Goal: Transaction & Acquisition: Book appointment/travel/reservation

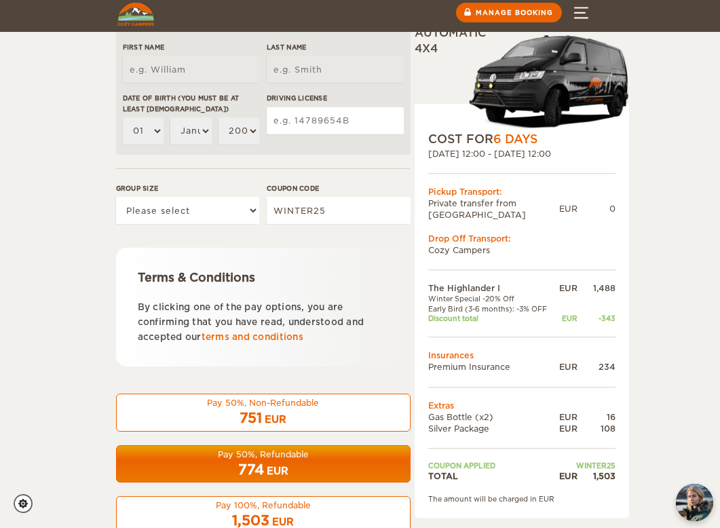
scroll to position [478, 0]
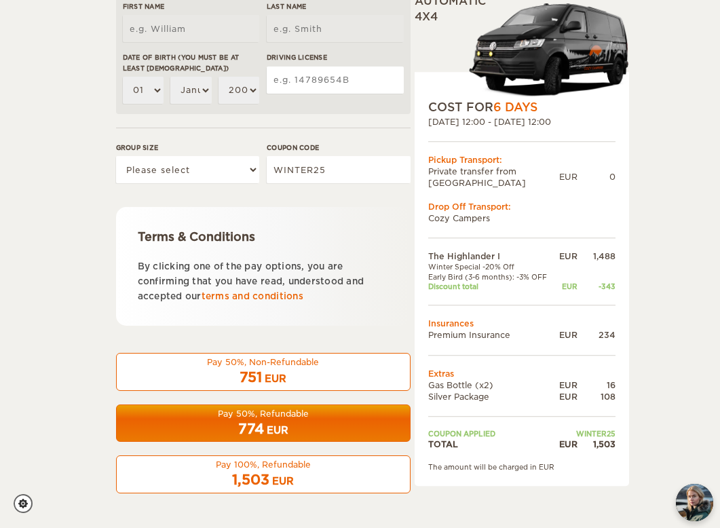
click at [316, 419] on div "Pay 50%, Refundable" at bounding box center [263, 414] width 277 height 12
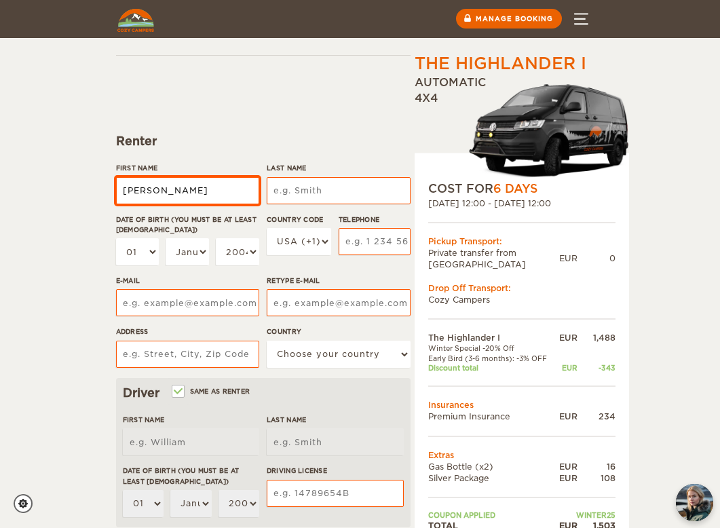
type input "Deborah"
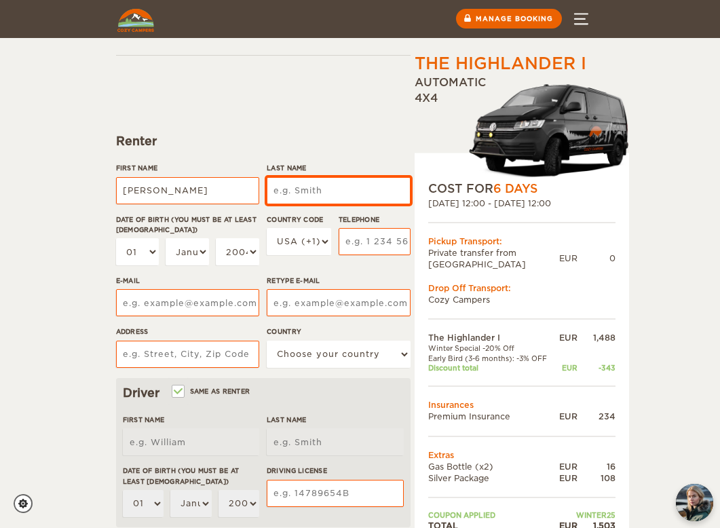
type input "Deborah"
click at [343, 184] on input "Last Name" at bounding box center [338, 190] width 143 height 27
type input "L"
type input "Mather"
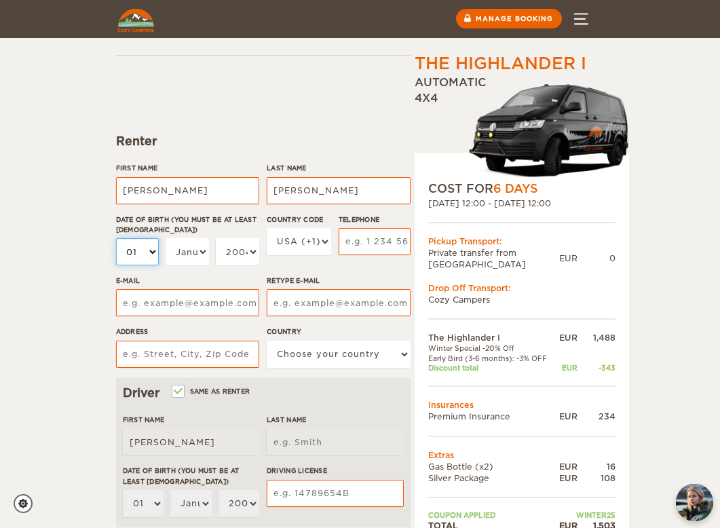
type input "Mather"
click at [152, 250] on select "01 02 03 04 05 06 07 08 09 10 11 12 13 14 15 16 17 18 19 20 21 22 23 24 25 26 2…" at bounding box center [137, 251] width 43 height 27
select select "04"
click at [202, 251] on select "January February March April May June July August September October November De…" at bounding box center [187, 251] width 43 height 27
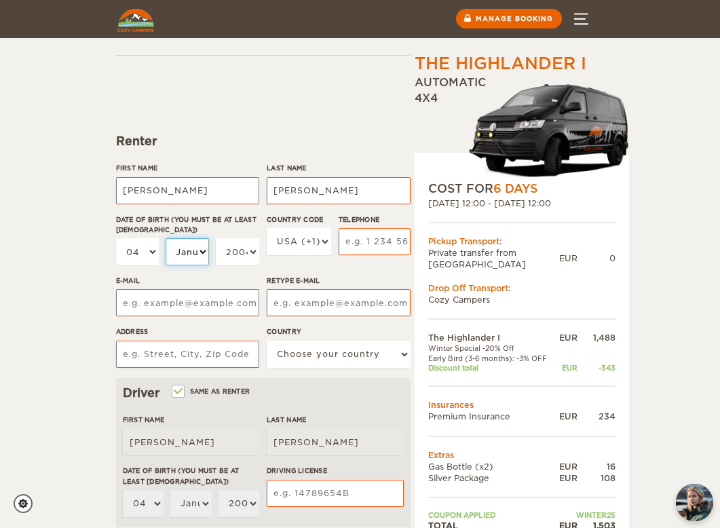
select select "12"
click at [254, 251] on select "2004 2003 2002 2001 2000 1999 1998 1997 1996 1995 1994 1993 1992 1991 1990 1989…" at bounding box center [237, 251] width 43 height 27
select select "1971"
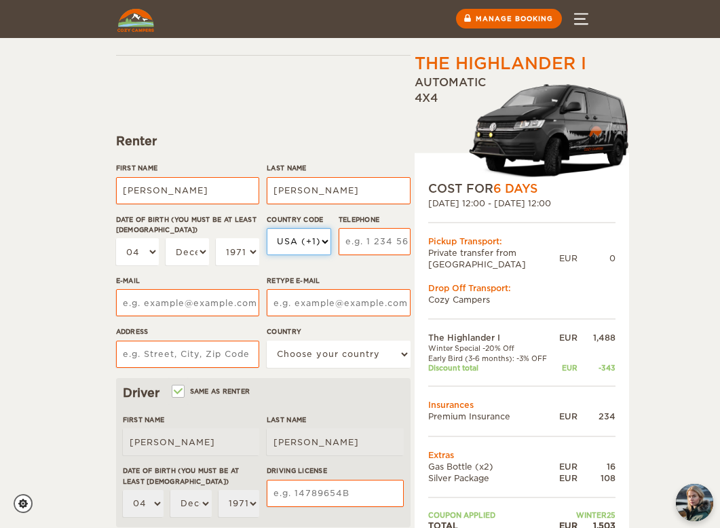
click at [324, 240] on select "USA (+1) UK (+44) Germany (+49) Algeria (+213) Andorra (+376) Angola (+244) Ang…" at bounding box center [299, 241] width 64 height 27
select select "33"
click at [373, 239] on input "Telephone" at bounding box center [375, 241] width 72 height 27
type input "O"
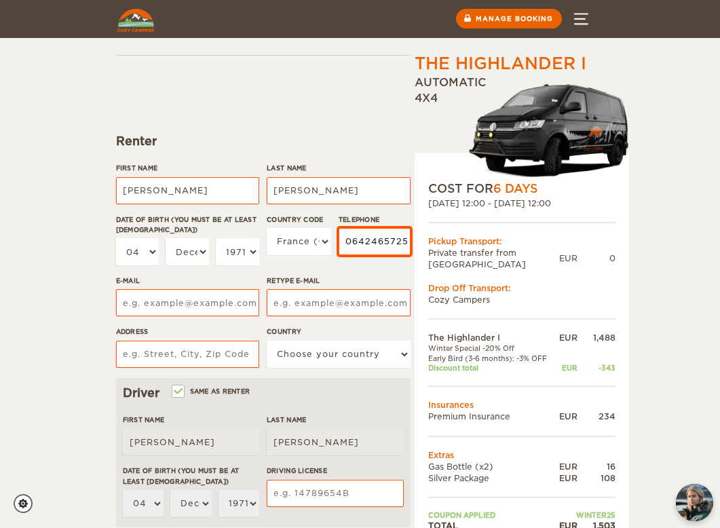
type input "0642465725"
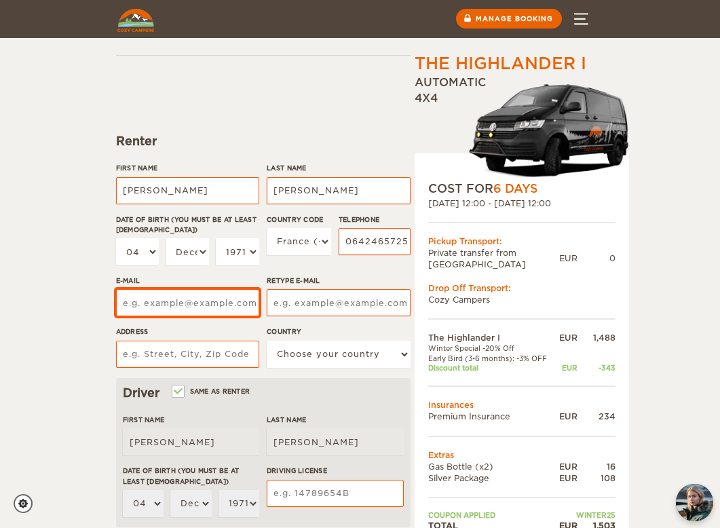
click at [202, 300] on input "E-mail" at bounding box center [187, 302] width 143 height 27
type input "matherdebbie@gmail.com"
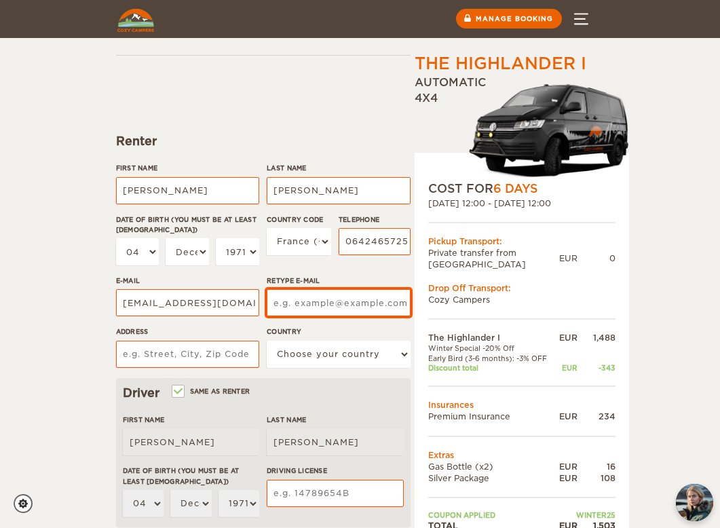
click at [290, 303] on input "Retype E-mail" at bounding box center [338, 302] width 143 height 27
type input "matherdebbie@gmail.com"
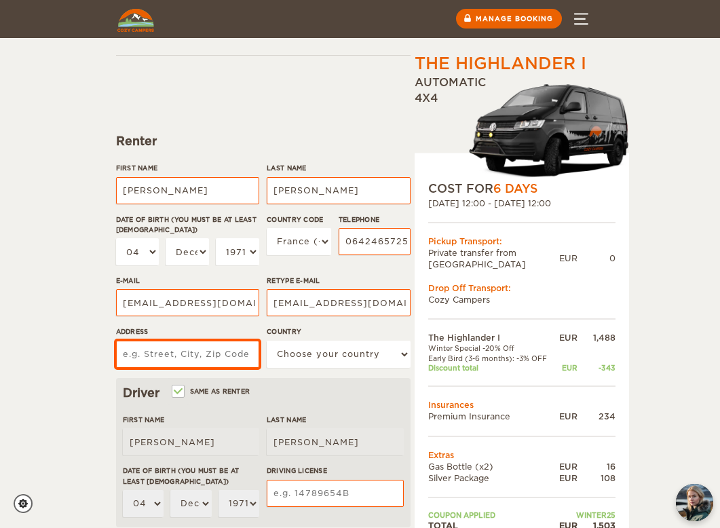
click at [175, 358] on input "Address" at bounding box center [187, 354] width 143 height 27
type input "1 Rue Anna Haroum"
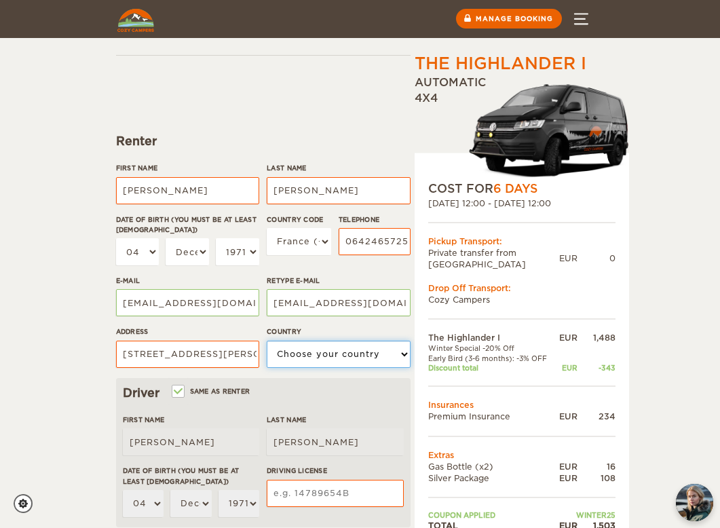
select select "71"
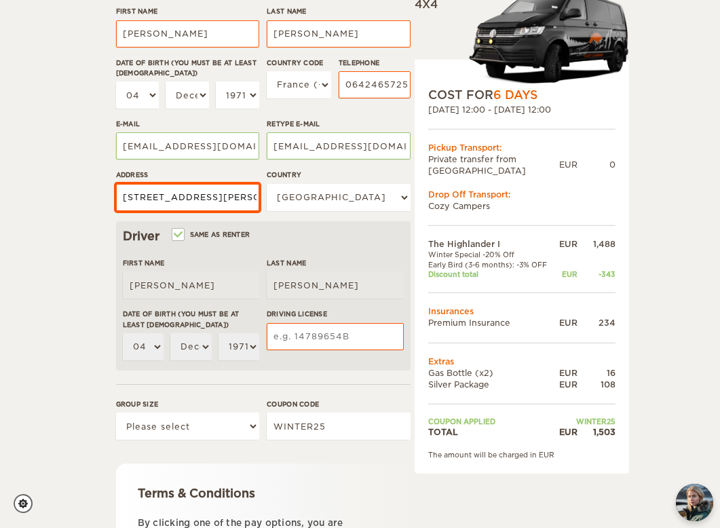
scroll to position [224, 0]
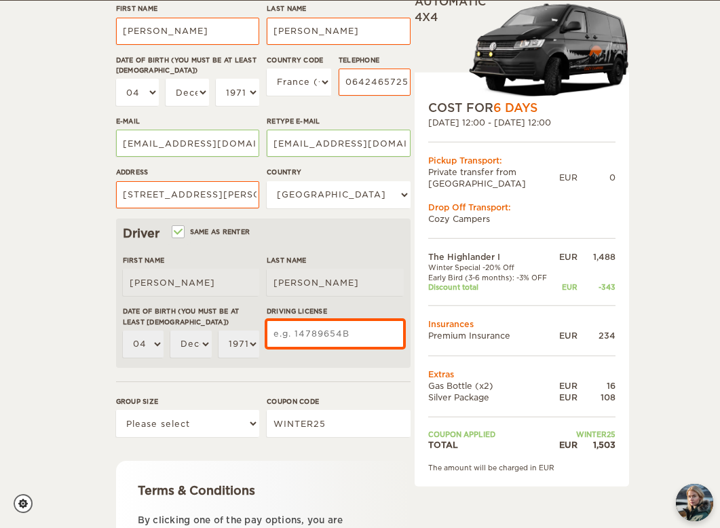
click at [301, 329] on input "Driving License" at bounding box center [335, 333] width 137 height 27
type input "F"
type input "1488933801"
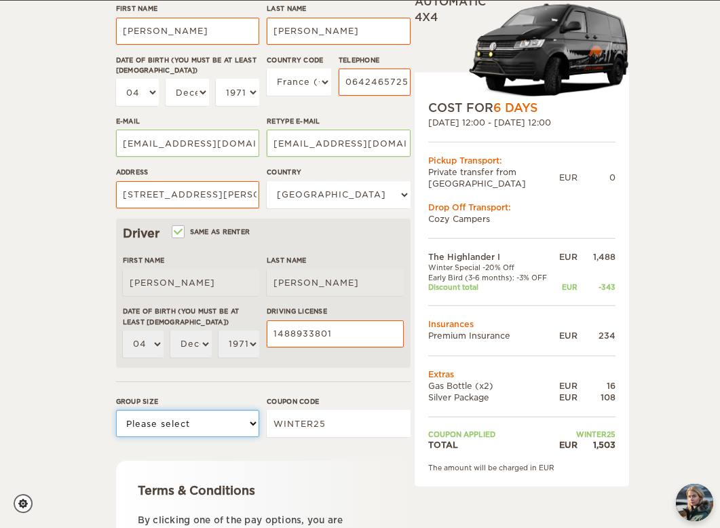
click at [252, 421] on select "Please select 1 2" at bounding box center [187, 423] width 143 height 27
select select "2"
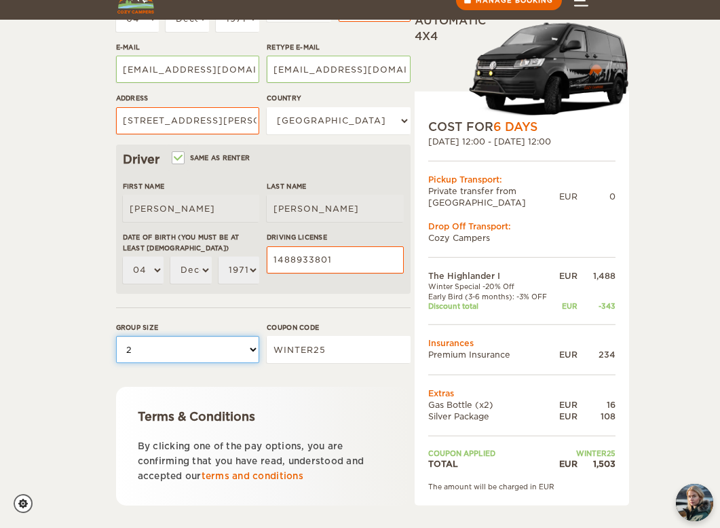
scroll to position [294, 0]
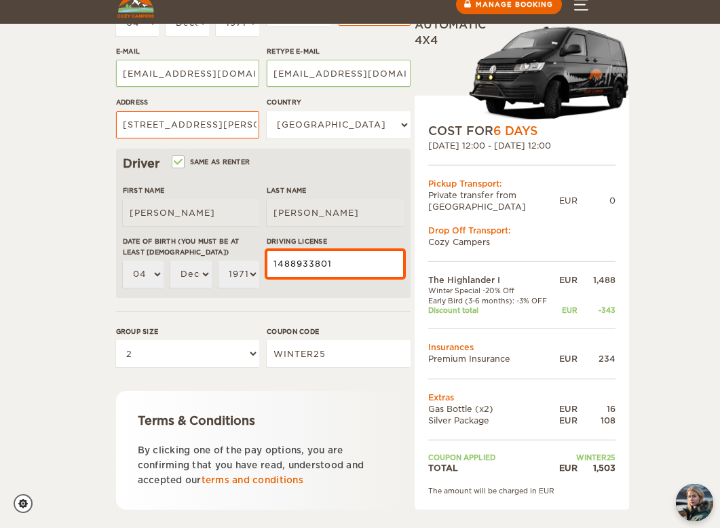
click at [274, 264] on input "1488933801" at bounding box center [335, 263] width 137 height 27
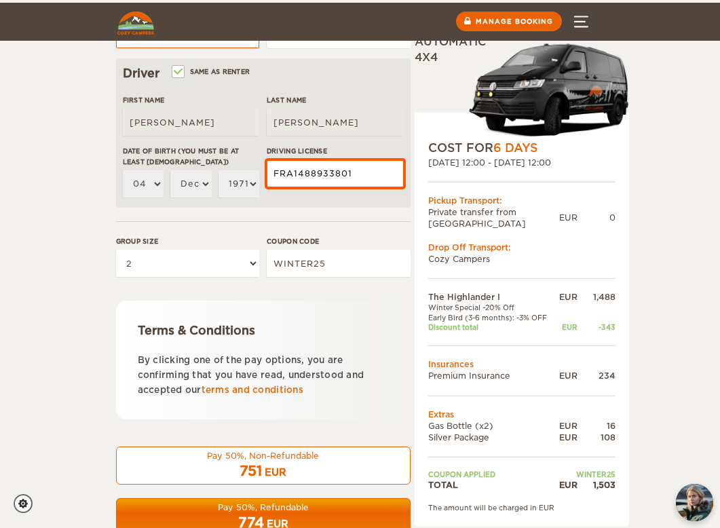
scroll to position [478, 0]
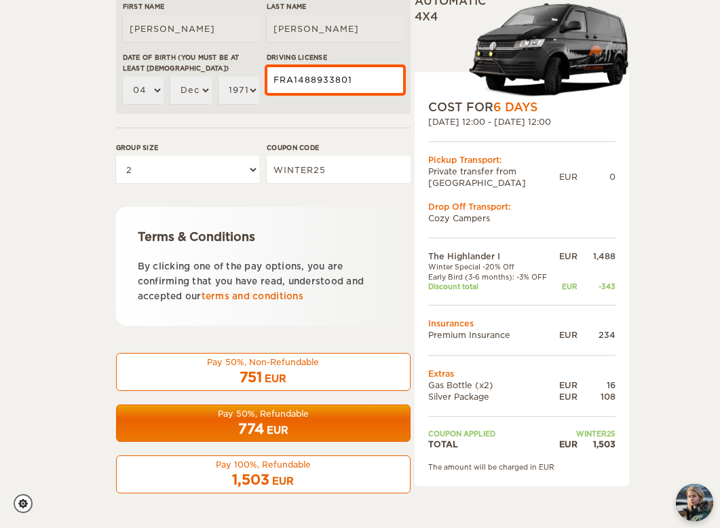
type input "FRA1488933801"
click at [258, 418] on div "Pay 50%, Refundable" at bounding box center [263, 414] width 277 height 12
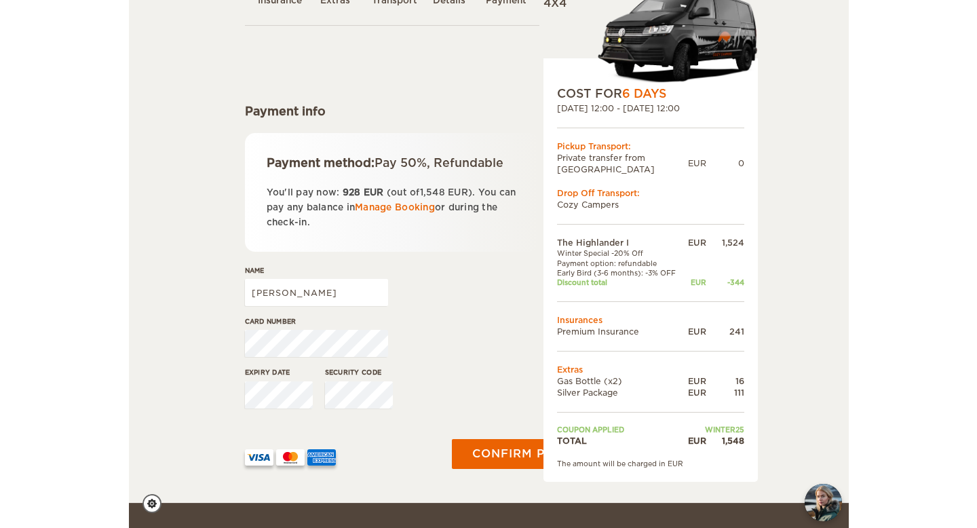
scroll to position [102, 0]
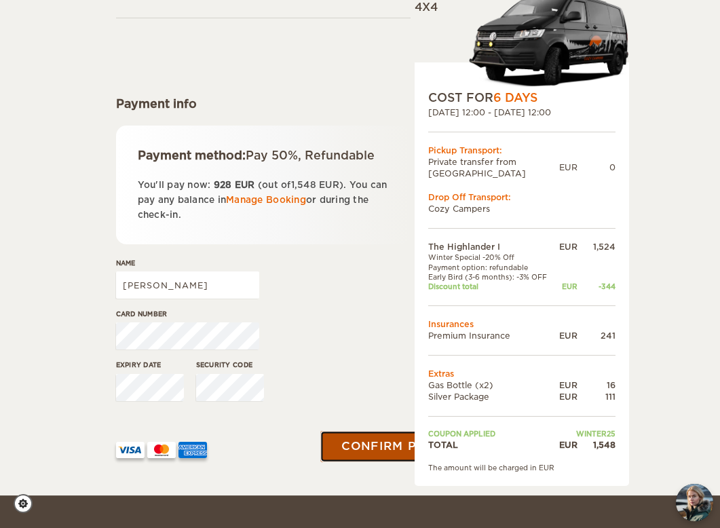
click at [353, 440] on button "Confirm payment" at bounding box center [405, 446] width 171 height 31
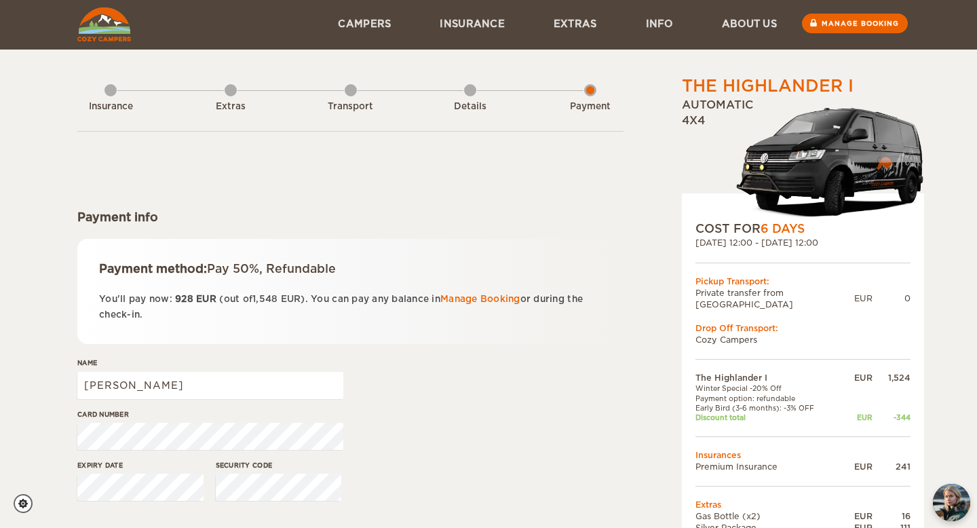
scroll to position [0, 0]
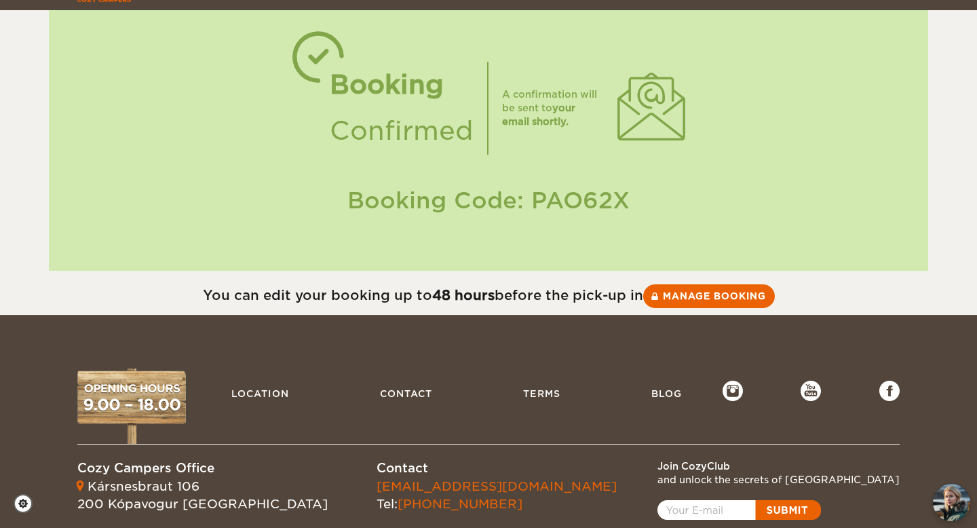
scroll to position [67, 0]
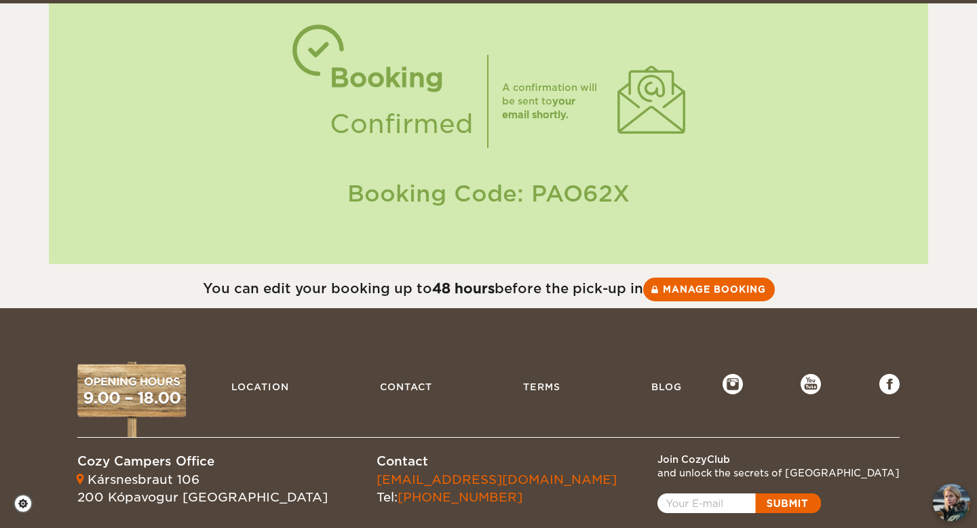
click at [719, 461] on div "Join CozyClub" at bounding box center [779, 460] width 242 height 14
